Goal: Task Accomplishment & Management: Use online tool/utility

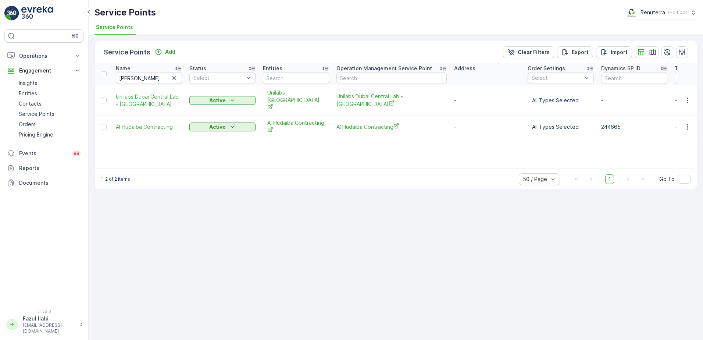
click at [147, 75] on input "[PERSON_NAME]" at bounding box center [149, 78] width 66 height 12
type input "ul"
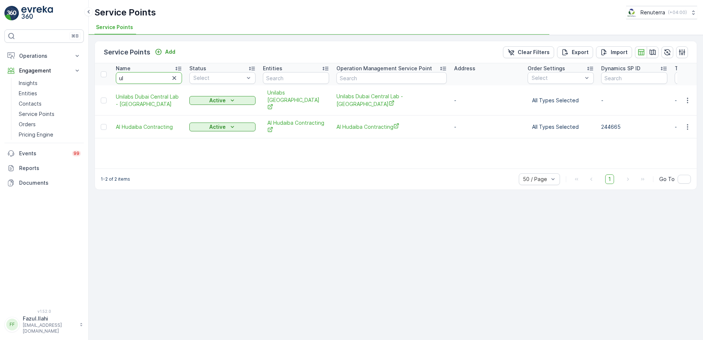
click at [147, 75] on input "ul" at bounding box center [149, 78] width 66 height 12
type input "ultima"
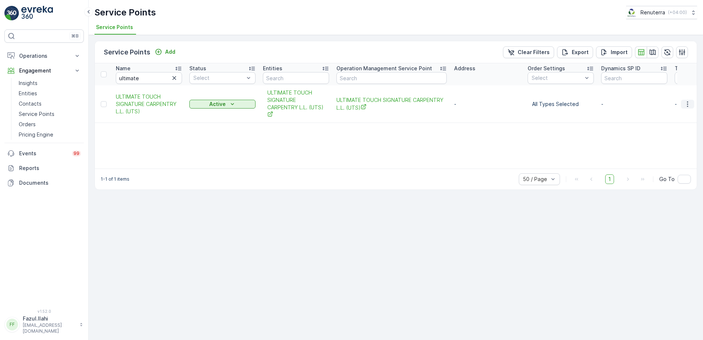
click at [689, 103] on icon "button" at bounding box center [687, 103] width 7 height 7
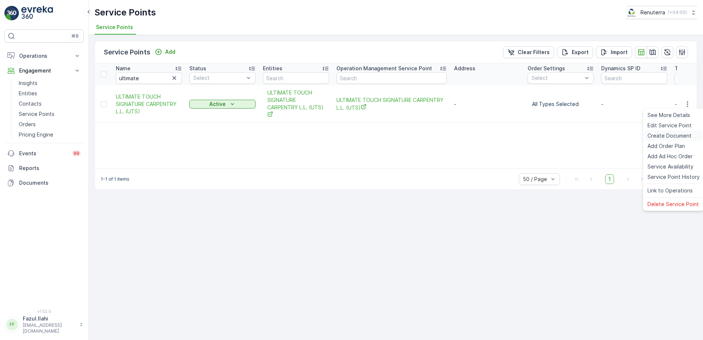
click at [656, 136] on span "Create Document" at bounding box center [669, 135] width 44 height 7
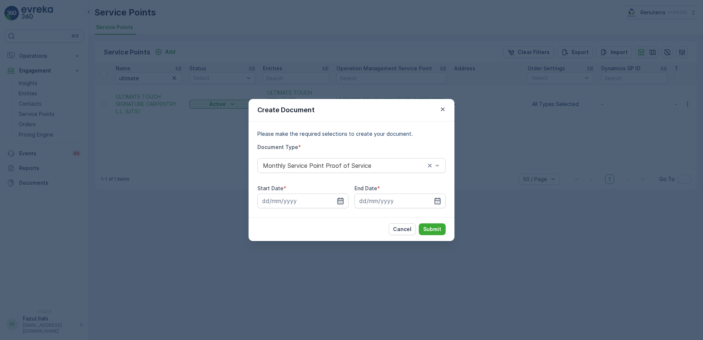
click at [343, 199] on icon "button" at bounding box center [340, 200] width 7 height 7
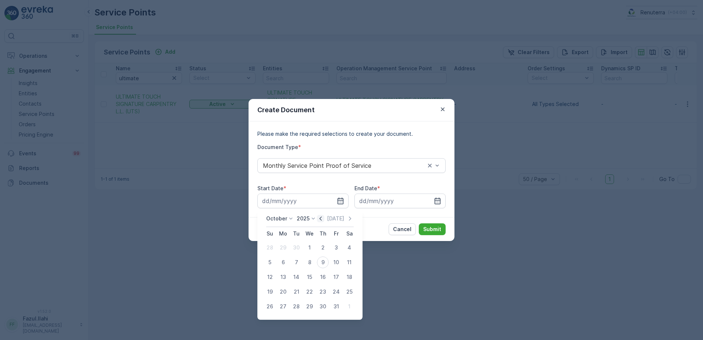
click at [322, 218] on icon "button" at bounding box center [320, 218] width 7 height 7
click at [325, 221] on icon "button" at bounding box center [328, 218] width 7 height 7
click at [336, 246] on div "1" at bounding box center [336, 247] width 12 height 12
type input "[DATE]"
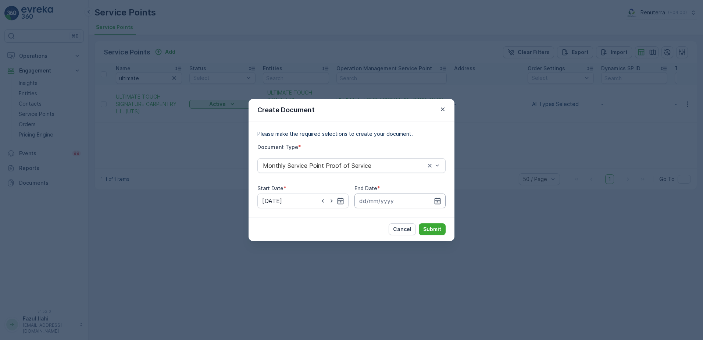
click at [433, 198] on input at bounding box center [399, 200] width 91 height 15
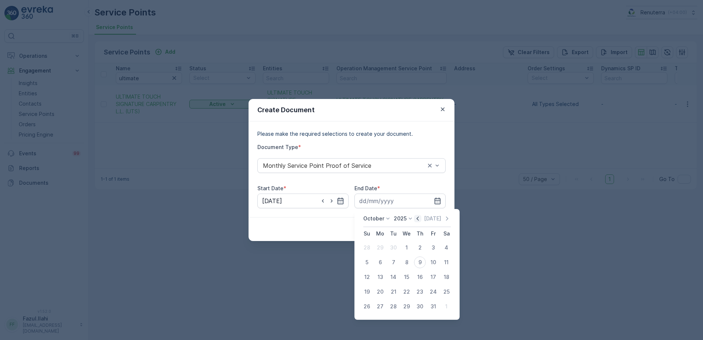
click at [421, 218] on icon "button" at bounding box center [417, 218] width 7 height 7
click at [425, 217] on icon "button" at bounding box center [425, 218] width 7 height 7
click at [362, 322] on div "31" at bounding box center [367, 321] width 12 height 12
type input "[DATE]"
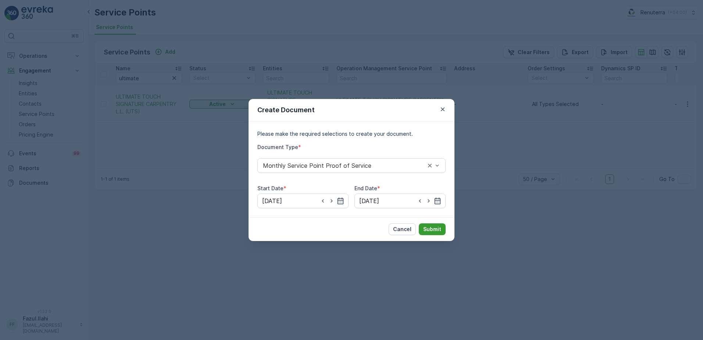
click at [436, 227] on p "Submit" at bounding box center [432, 228] width 18 height 7
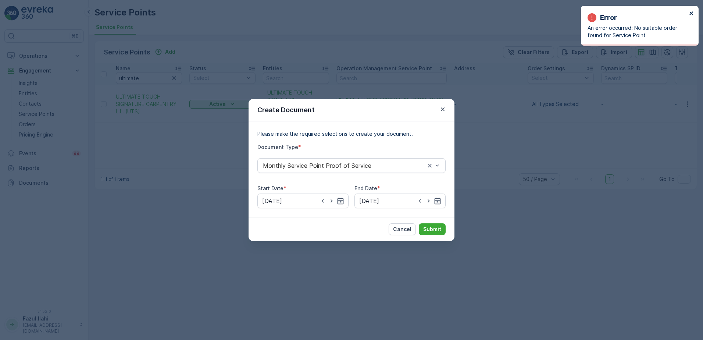
click at [692, 13] on icon "close" at bounding box center [691, 13] width 4 height 4
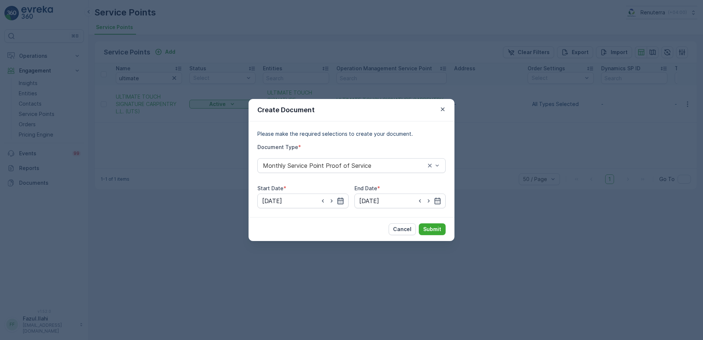
click at [341, 198] on icon "button" at bounding box center [340, 200] width 7 height 7
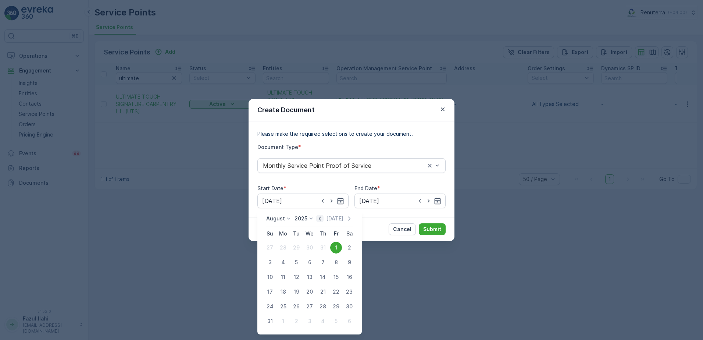
click at [323, 219] on icon "button" at bounding box center [319, 218] width 7 height 7
click at [348, 220] on icon "button" at bounding box center [349, 218] width 2 height 4
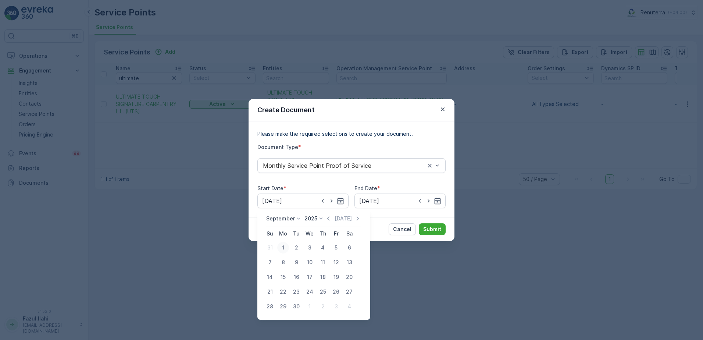
click at [279, 249] on div "1" at bounding box center [283, 247] width 12 height 12
type input "[DATE]"
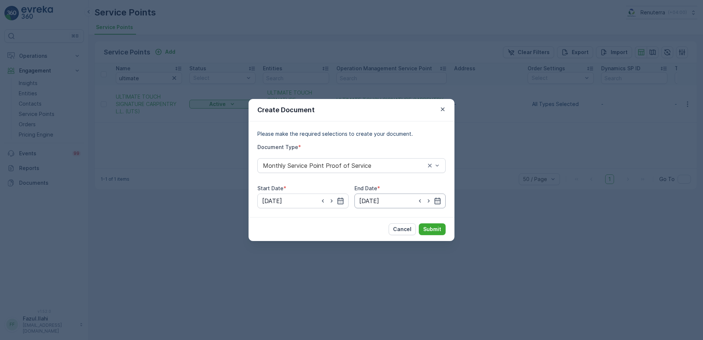
click at [442, 199] on input "[DATE]" at bounding box center [399, 200] width 91 height 15
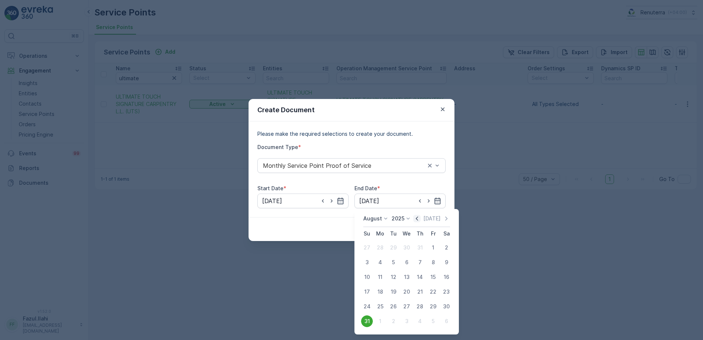
click at [423, 216] on div "[DATE]" at bounding box center [431, 218] width 37 height 7
click at [418, 217] on icon "button" at bounding box center [417, 218] width 2 height 4
click at [448, 219] on icon "button" at bounding box center [446, 218] width 7 height 7
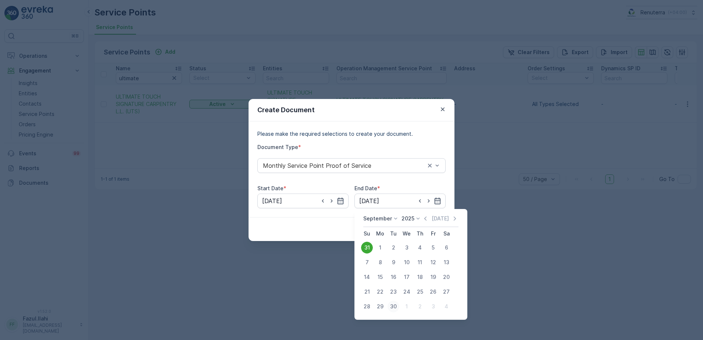
click at [392, 311] on div "30" at bounding box center [393, 306] width 12 height 12
type input "[DATE]"
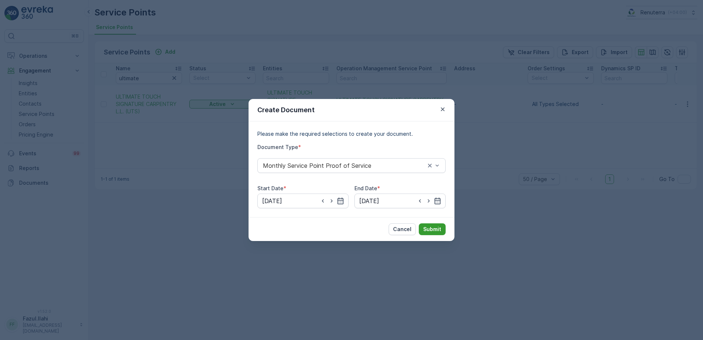
click at [431, 229] on p "Submit" at bounding box center [432, 228] width 18 height 7
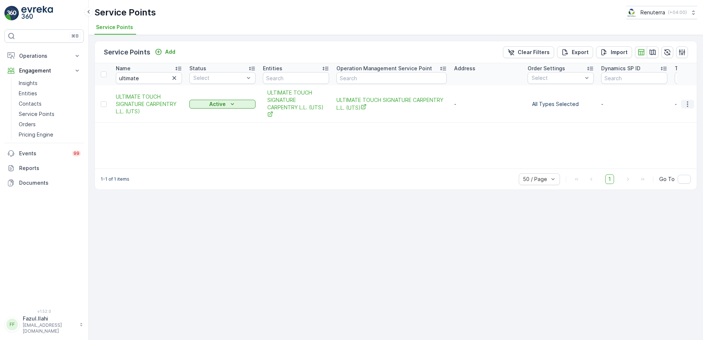
click at [687, 103] on icon "button" at bounding box center [687, 103] width 7 height 7
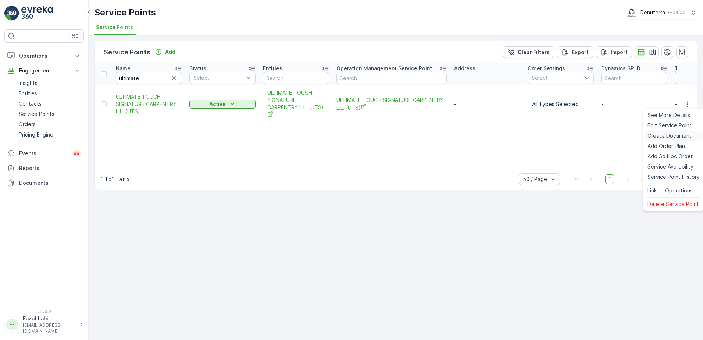
click at [671, 137] on span "Create Document" at bounding box center [669, 135] width 44 height 7
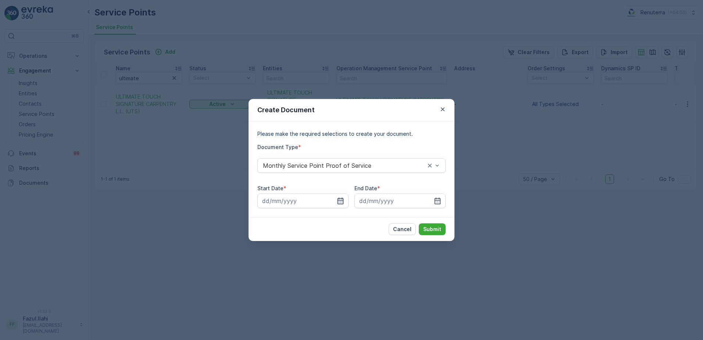
click at [339, 202] on icon "button" at bounding box center [340, 200] width 7 height 7
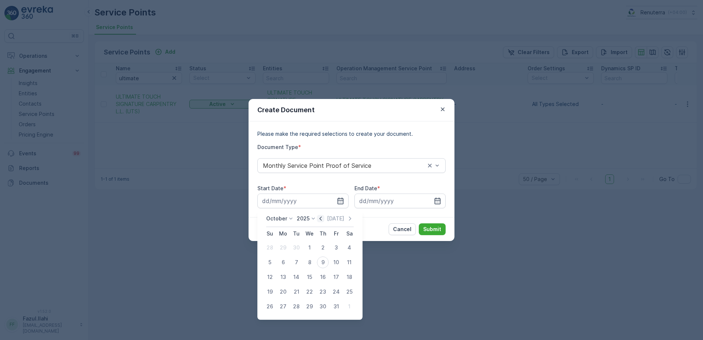
click at [320, 215] on icon "button" at bounding box center [320, 218] width 7 height 7
click at [286, 249] on div "1" at bounding box center [283, 247] width 12 height 12
type input "[DATE]"
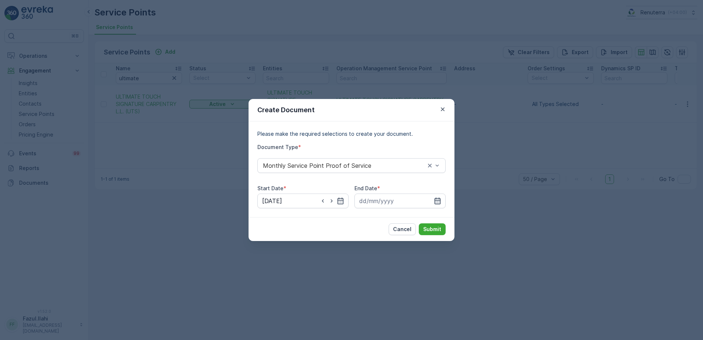
click at [439, 202] on icon "button" at bounding box center [437, 200] width 7 height 7
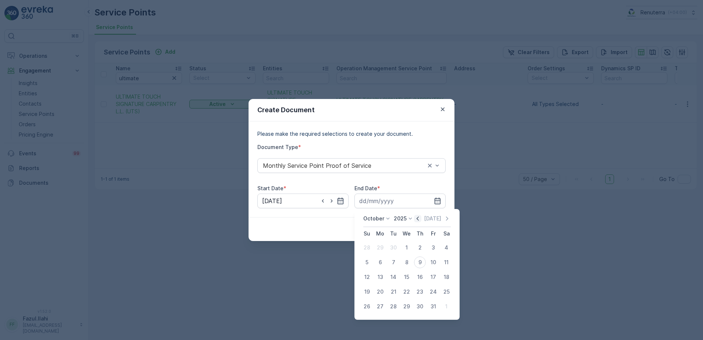
click at [419, 216] on icon "button" at bounding box center [417, 218] width 7 height 7
click at [395, 308] on div "30" at bounding box center [393, 306] width 12 height 12
type input "[DATE]"
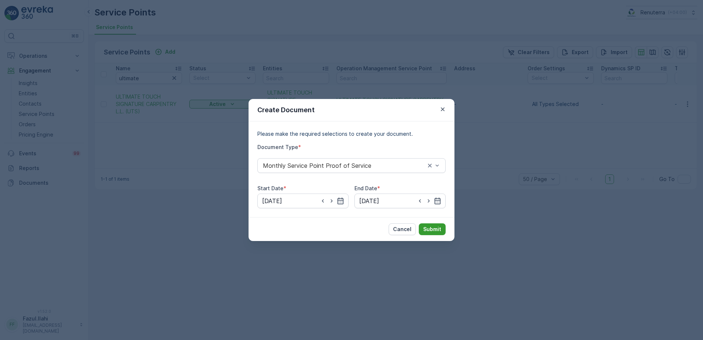
click at [425, 230] on p "Submit" at bounding box center [432, 228] width 18 height 7
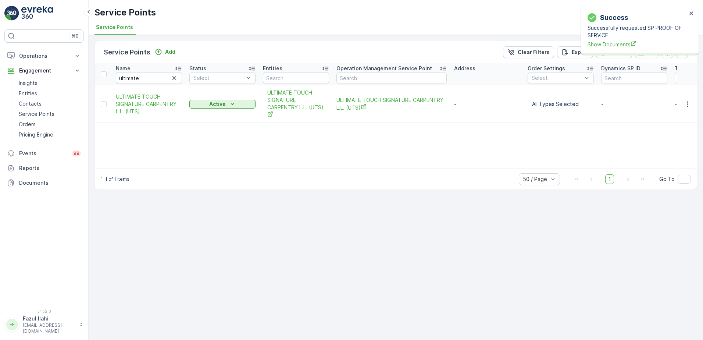
click at [609, 44] on span "Show Documents" at bounding box center [636, 44] width 99 height 8
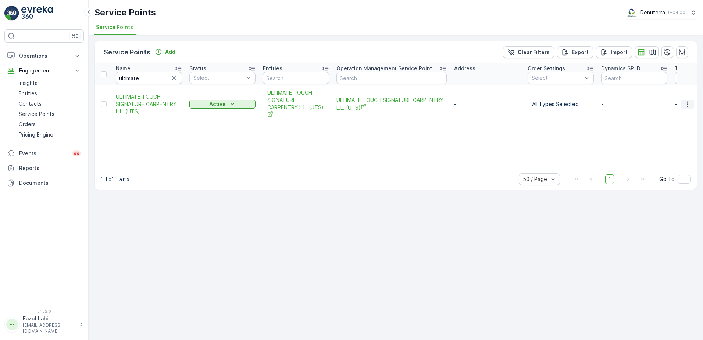
click at [687, 104] on icon "button" at bounding box center [687, 104] width 1 height 6
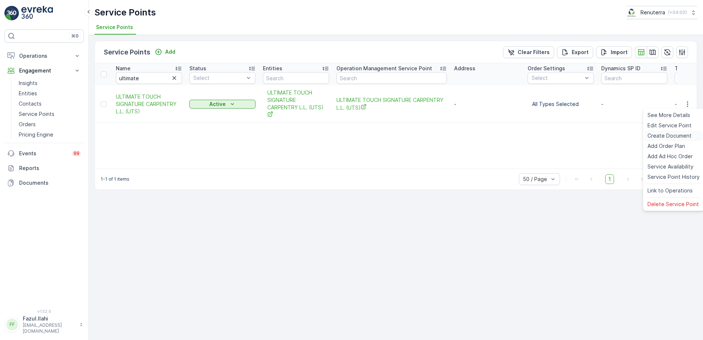
click at [658, 136] on span "Create Document" at bounding box center [669, 135] width 44 height 7
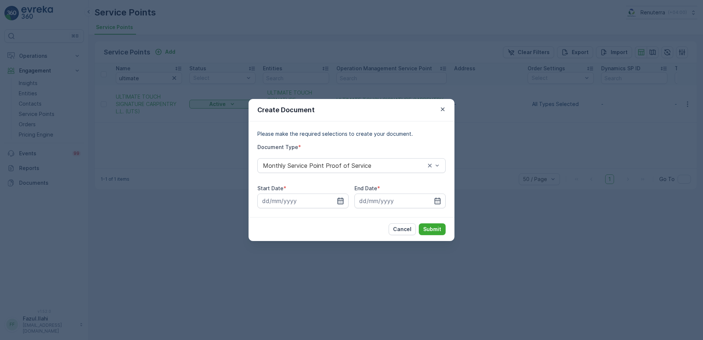
click at [341, 201] on icon "button" at bounding box center [340, 200] width 7 height 7
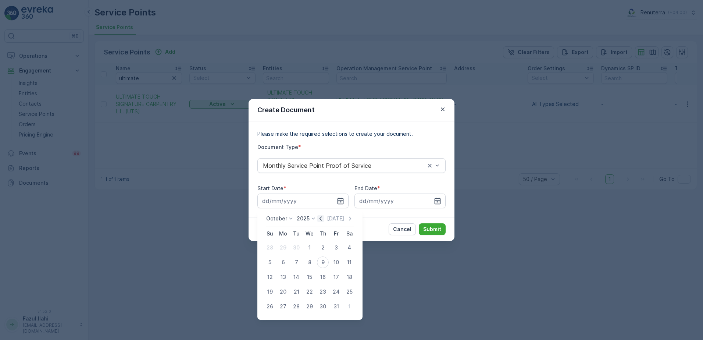
click at [321, 220] on icon "button" at bounding box center [320, 218] width 7 height 7
click at [327, 219] on icon "button" at bounding box center [328, 218] width 7 height 7
click at [332, 245] on div "1" at bounding box center [336, 247] width 12 height 12
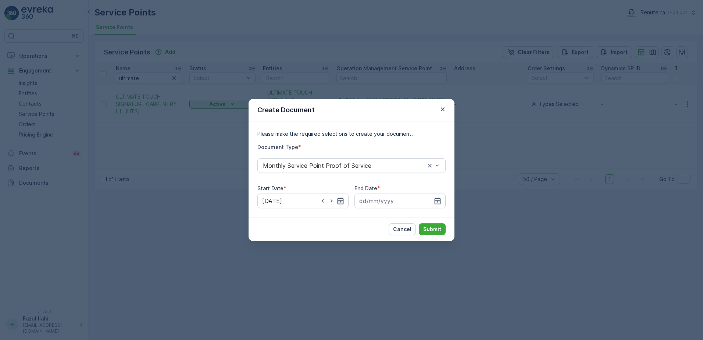
click at [339, 199] on icon "button" at bounding box center [340, 200] width 6 height 7
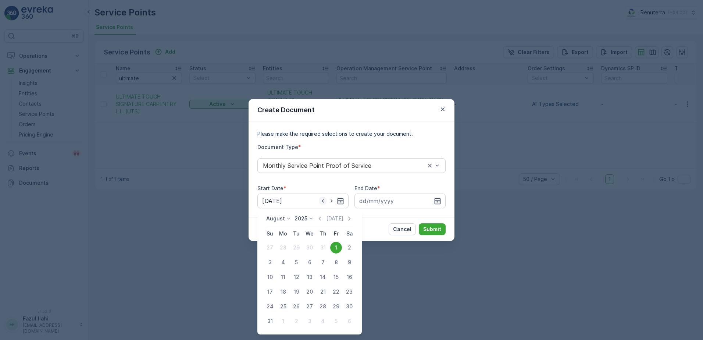
click at [322, 202] on icon "button" at bounding box center [322, 200] width 7 height 7
click at [323, 201] on icon "button" at bounding box center [323, 200] width 2 height 3
click at [323, 201] on icon "button" at bounding box center [322, 200] width 7 height 7
click at [341, 201] on icon "button" at bounding box center [340, 200] width 7 height 7
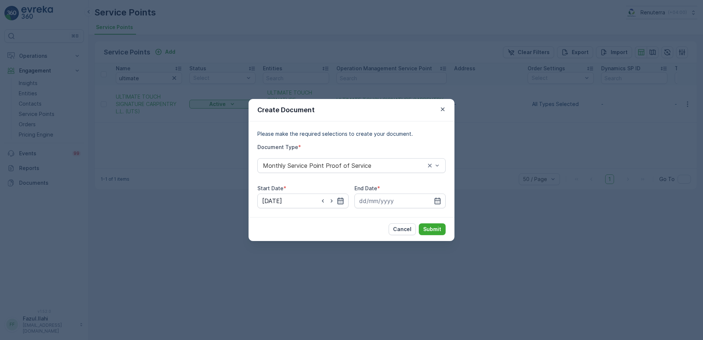
click at [338, 202] on icon "button" at bounding box center [340, 200] width 7 height 7
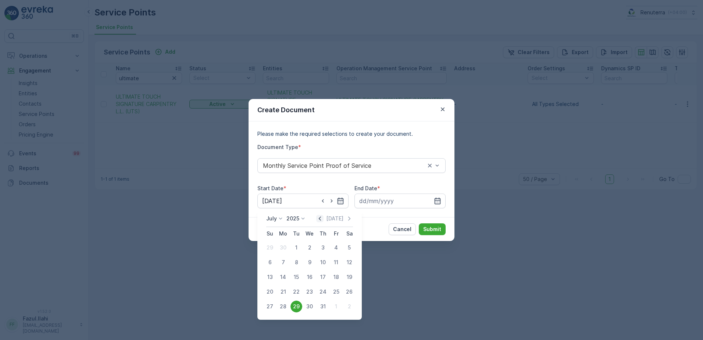
click at [321, 220] on icon "button" at bounding box center [320, 218] width 2 height 4
click at [350, 219] on icon "button" at bounding box center [349, 218] width 7 height 7
click at [297, 244] on div "1" at bounding box center [296, 247] width 12 height 12
type input "[DATE]"
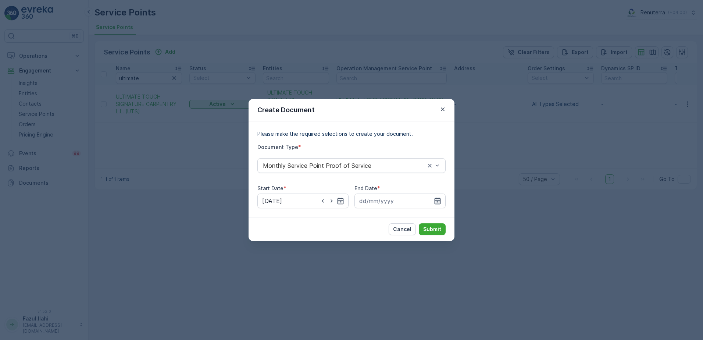
click at [436, 201] on icon "button" at bounding box center [437, 200] width 7 height 7
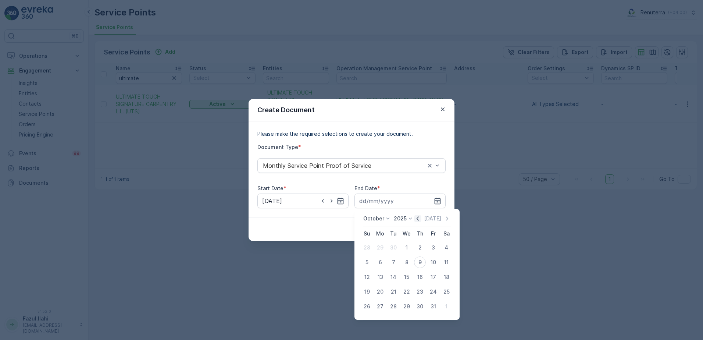
click at [417, 218] on icon "button" at bounding box center [417, 218] width 7 height 7
click at [414, 218] on icon at bounding box center [410, 218] width 7 height 7
click at [417, 218] on icon at bounding box center [417, 218] width 7 height 7
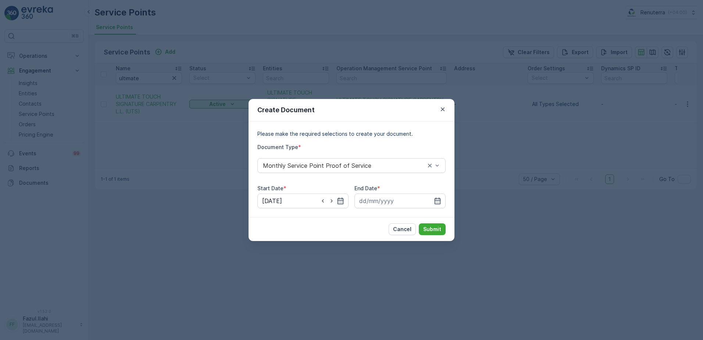
drag, startPoint x: 417, startPoint y: 218, endPoint x: 473, endPoint y: 216, distance: 55.9
click at [487, 216] on div "Create Document Please make the required selections to create your document. Do…" at bounding box center [351, 170] width 703 height 340
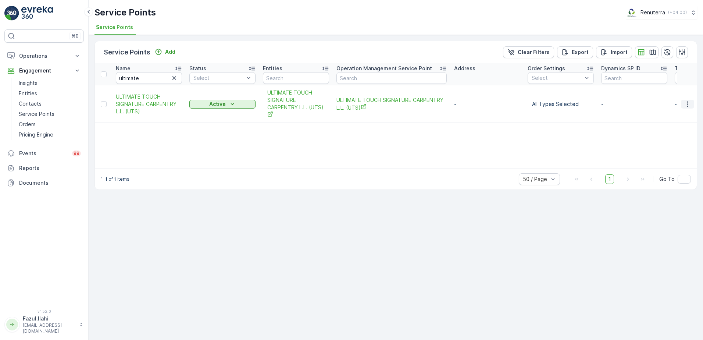
click at [689, 105] on icon "button" at bounding box center [687, 103] width 7 height 7
click at [576, 133] on div "Name ultimate Status Select Entities Operation Management Service Point Address…" at bounding box center [396, 115] width 602 height 105
click at [684, 105] on icon "button" at bounding box center [687, 103] width 7 height 7
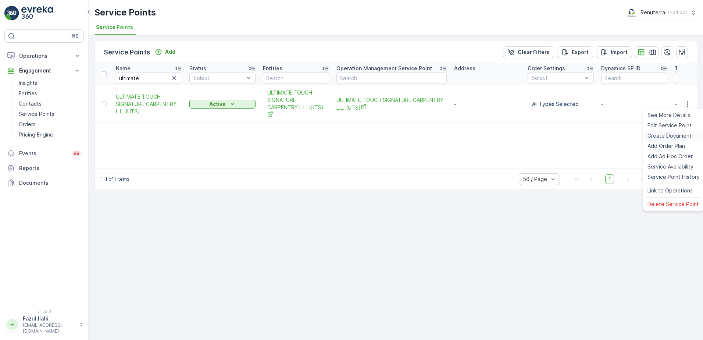
click at [661, 134] on span "Create Document" at bounding box center [669, 135] width 44 height 7
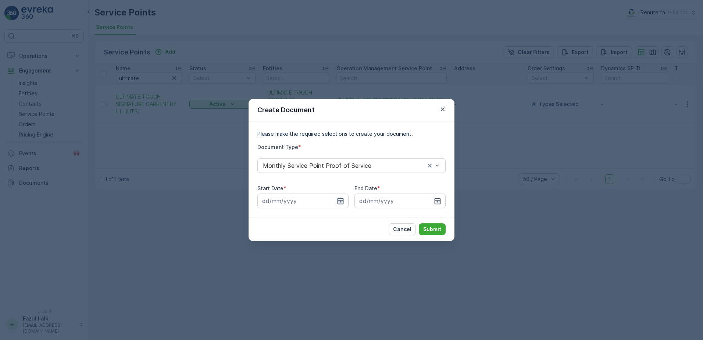
click at [341, 200] on icon "button" at bounding box center [340, 200] width 6 height 7
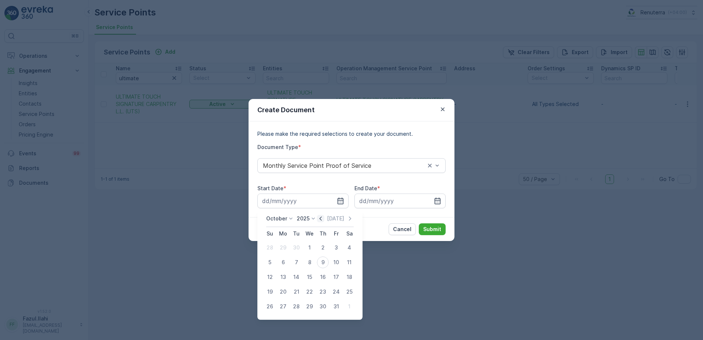
click at [324, 218] on icon "button" at bounding box center [320, 218] width 7 height 7
click at [327, 219] on icon "button" at bounding box center [328, 218] width 2 height 4
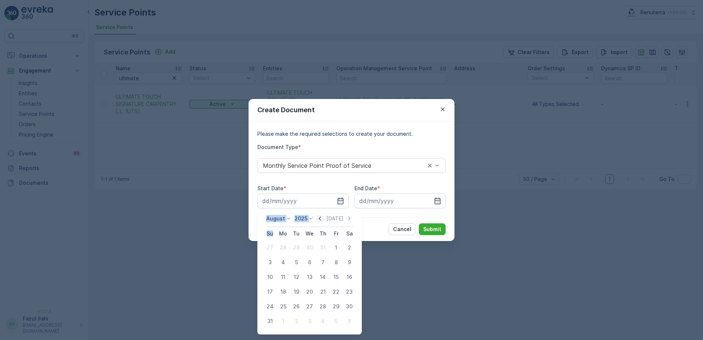
click at [327, 219] on div "[DATE]" at bounding box center [334, 218] width 37 height 7
click at [323, 218] on icon "button" at bounding box center [319, 218] width 7 height 7
click at [295, 247] on div "1" at bounding box center [296, 247] width 12 height 12
type input "[DATE]"
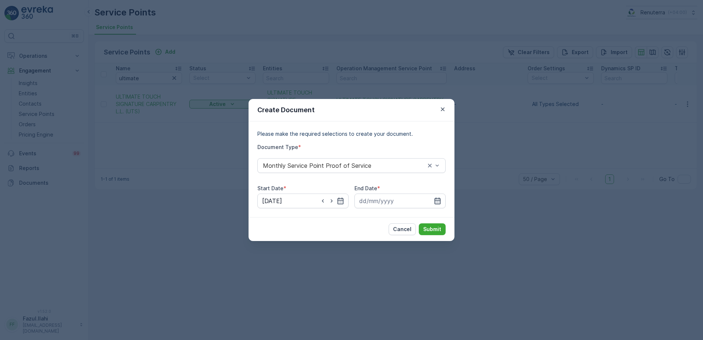
click at [436, 201] on icon "button" at bounding box center [437, 200] width 6 height 7
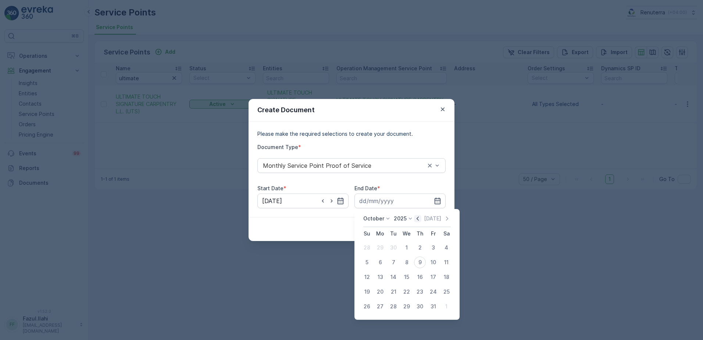
click at [418, 220] on icon "button" at bounding box center [417, 218] width 7 height 7
click at [418, 220] on icon at bounding box center [417, 218] width 7 height 7
drag, startPoint x: 418, startPoint y: 220, endPoint x: 423, endPoint y: 219, distance: 4.5
click at [423, 219] on icon "button" at bounding box center [425, 218] width 7 height 7
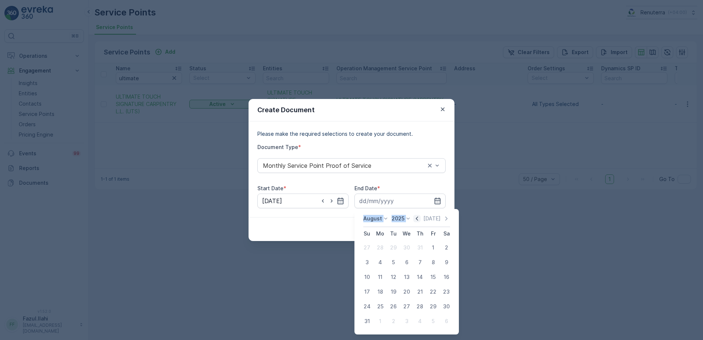
click at [420, 219] on icon "button" at bounding box center [416, 218] width 7 height 7
click at [422, 311] on div "31" at bounding box center [420, 306] width 12 height 12
type input "[DATE]"
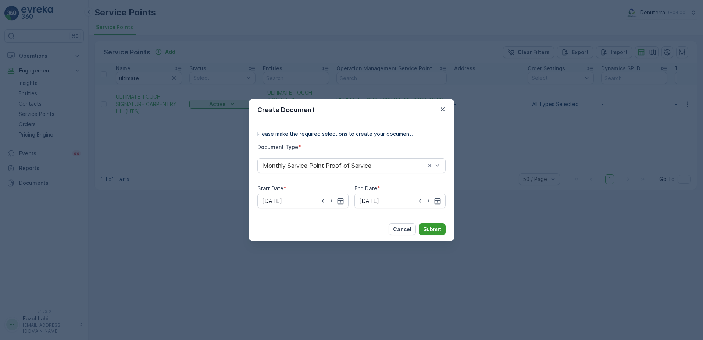
click at [434, 231] on p "Submit" at bounding box center [432, 228] width 18 height 7
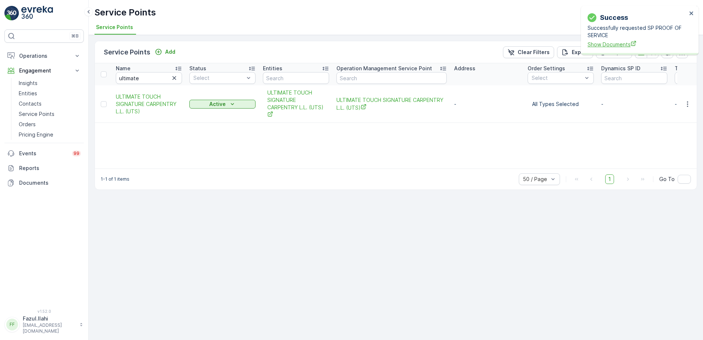
click at [609, 43] on span "Show Documents" at bounding box center [636, 44] width 99 height 8
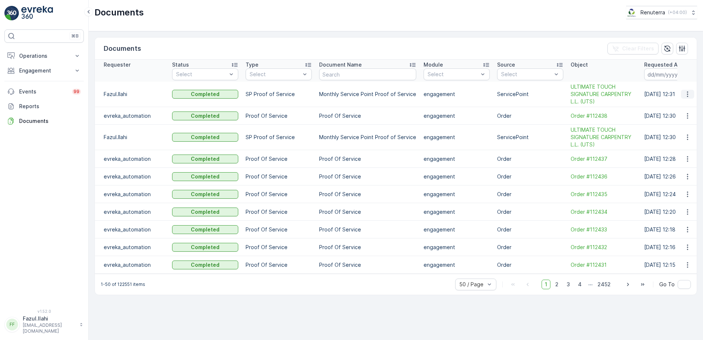
click at [688, 93] on icon "button" at bounding box center [687, 93] width 7 height 7
click at [684, 107] on span "See Details" at bounding box center [685, 104] width 28 height 7
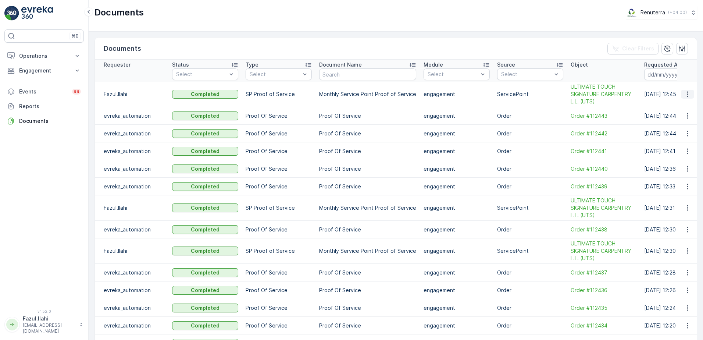
click at [687, 93] on icon "button" at bounding box center [687, 93] width 7 height 7
click at [680, 105] on span "See Details" at bounding box center [685, 104] width 28 height 7
